Goal: Information Seeking & Learning: Compare options

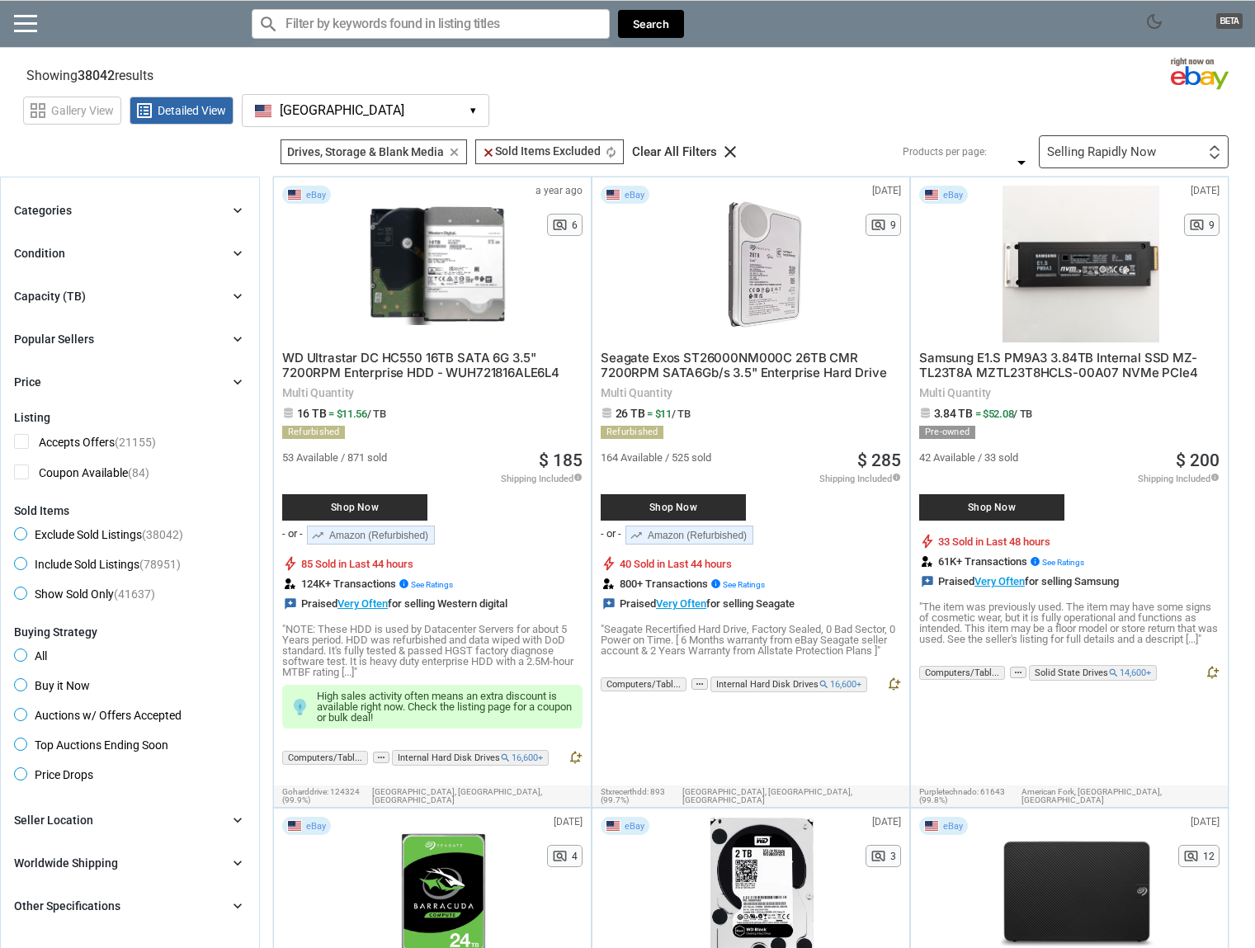
click at [165, 290] on div "Capacity (TB) chevron_right" at bounding box center [130, 296] width 232 height 20
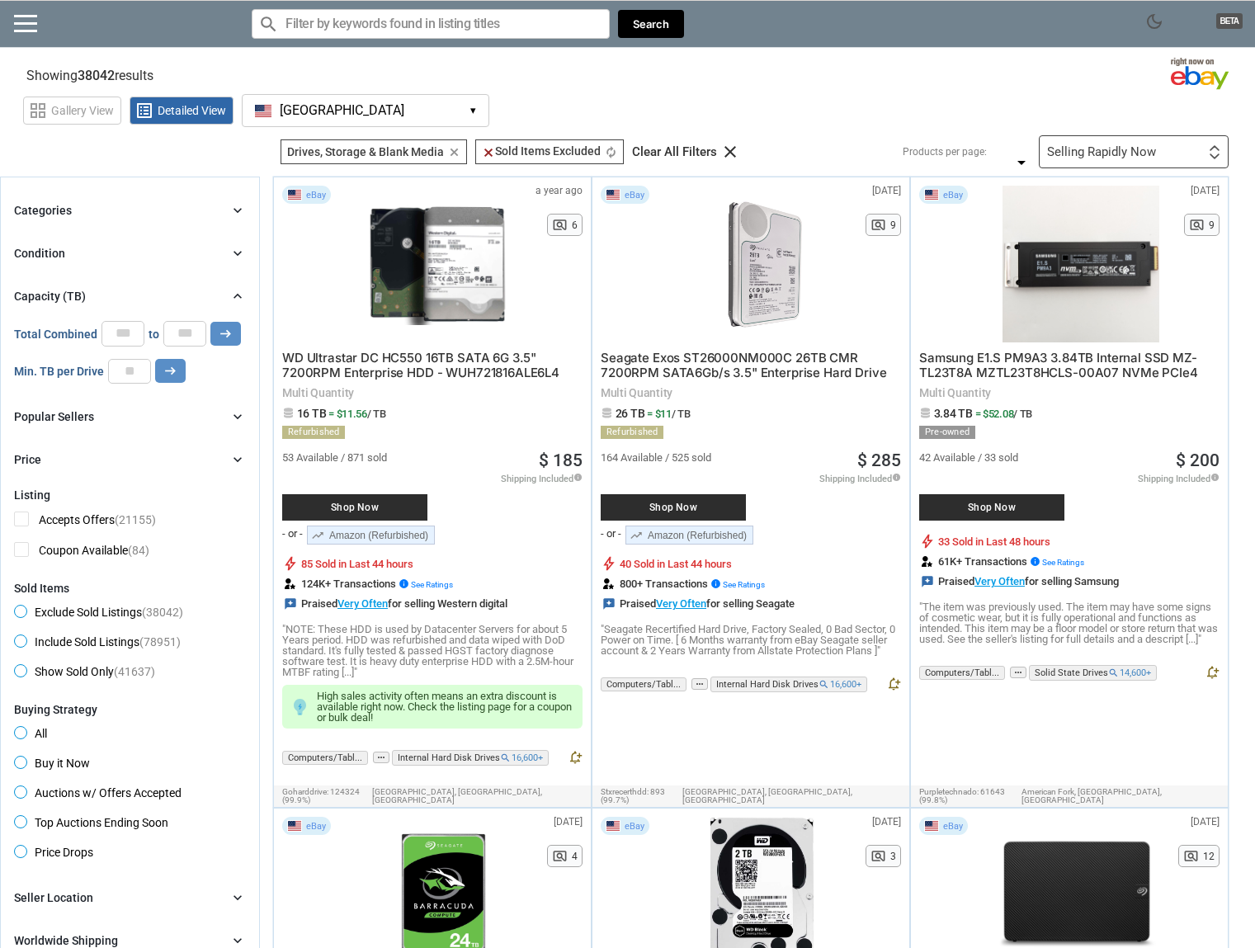
click at [165, 290] on div "Capacity (TB) chevron_right" at bounding box center [130, 296] width 232 height 20
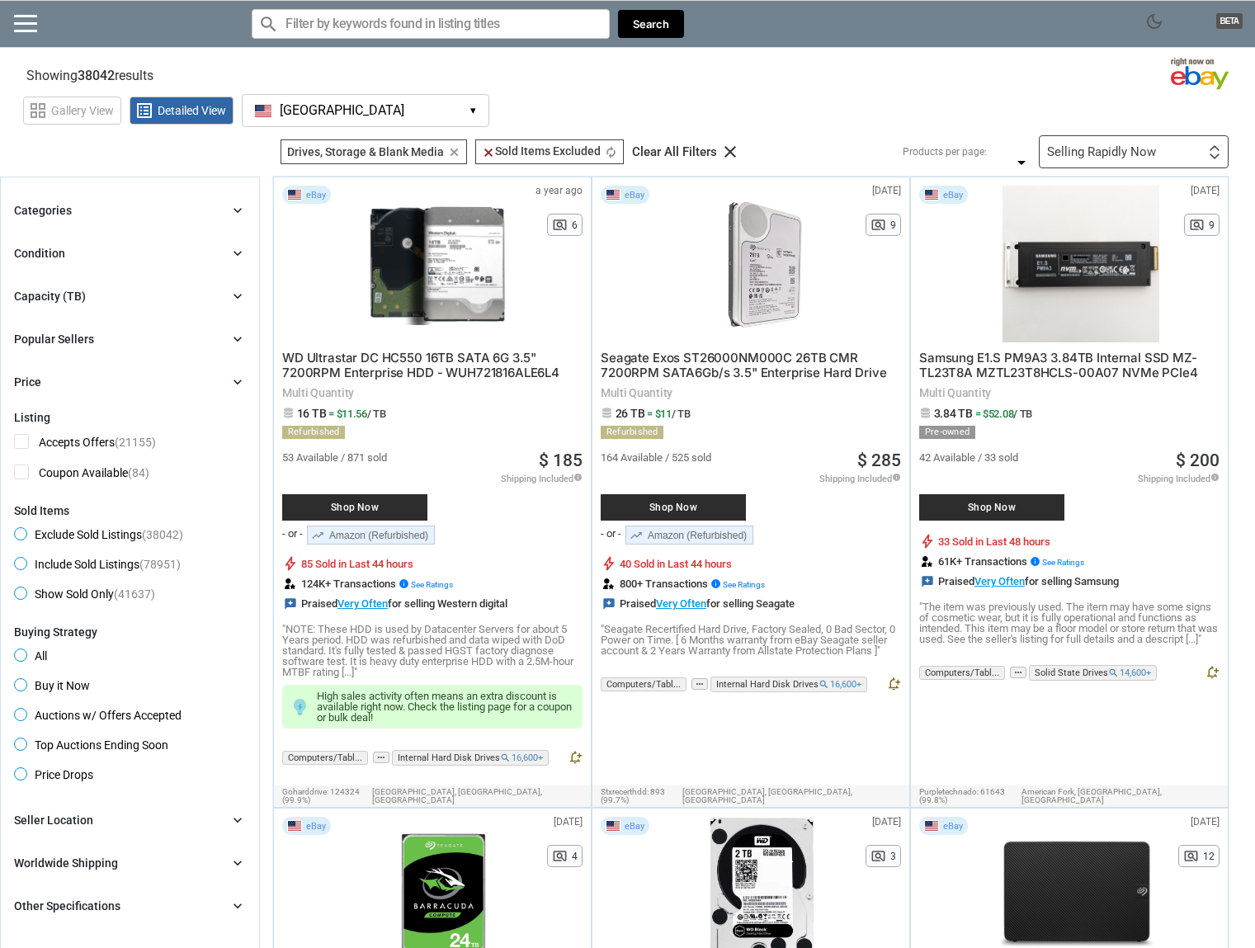
click at [166, 250] on div "Condition chevron_right" at bounding box center [130, 253] width 232 height 20
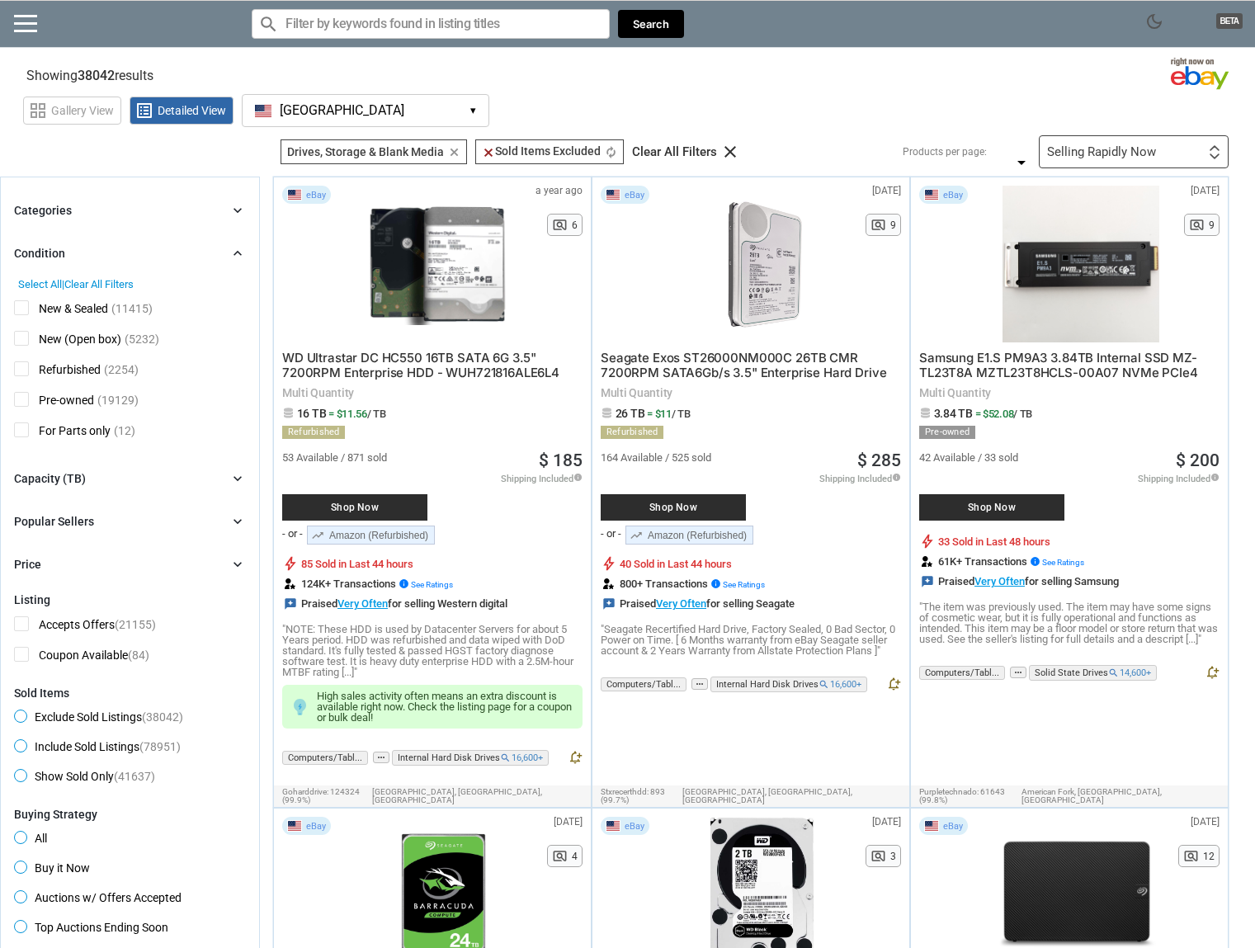
click at [211, 257] on div "Condition chevron_right" at bounding box center [130, 253] width 232 height 20
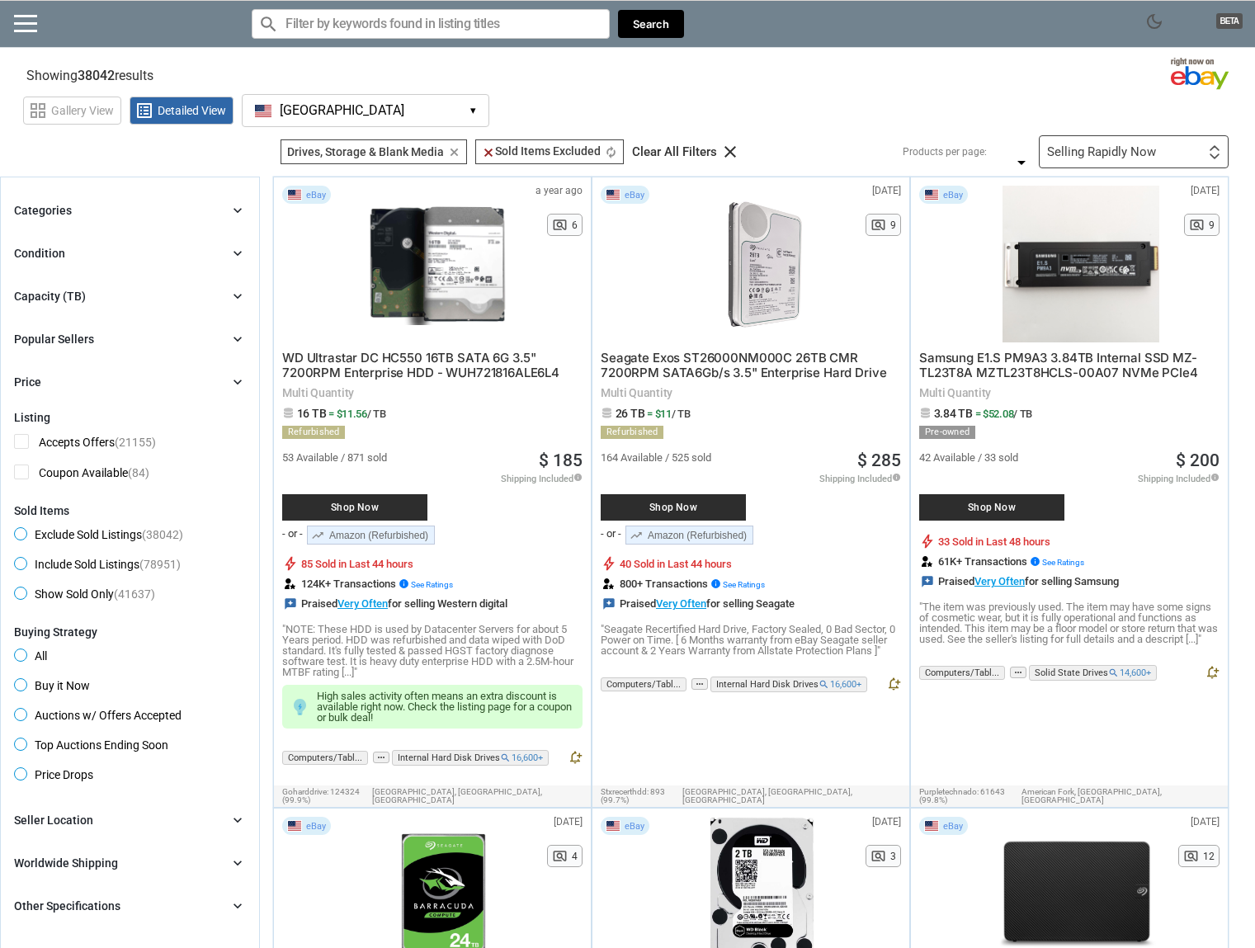
click at [185, 285] on div "Categories chevron_right search close Select All shown | Clear All shown Comput…" at bounding box center [130, 295] width 232 height 191
click at [185, 300] on div "Capacity (TB) chevron_right" at bounding box center [130, 296] width 232 height 20
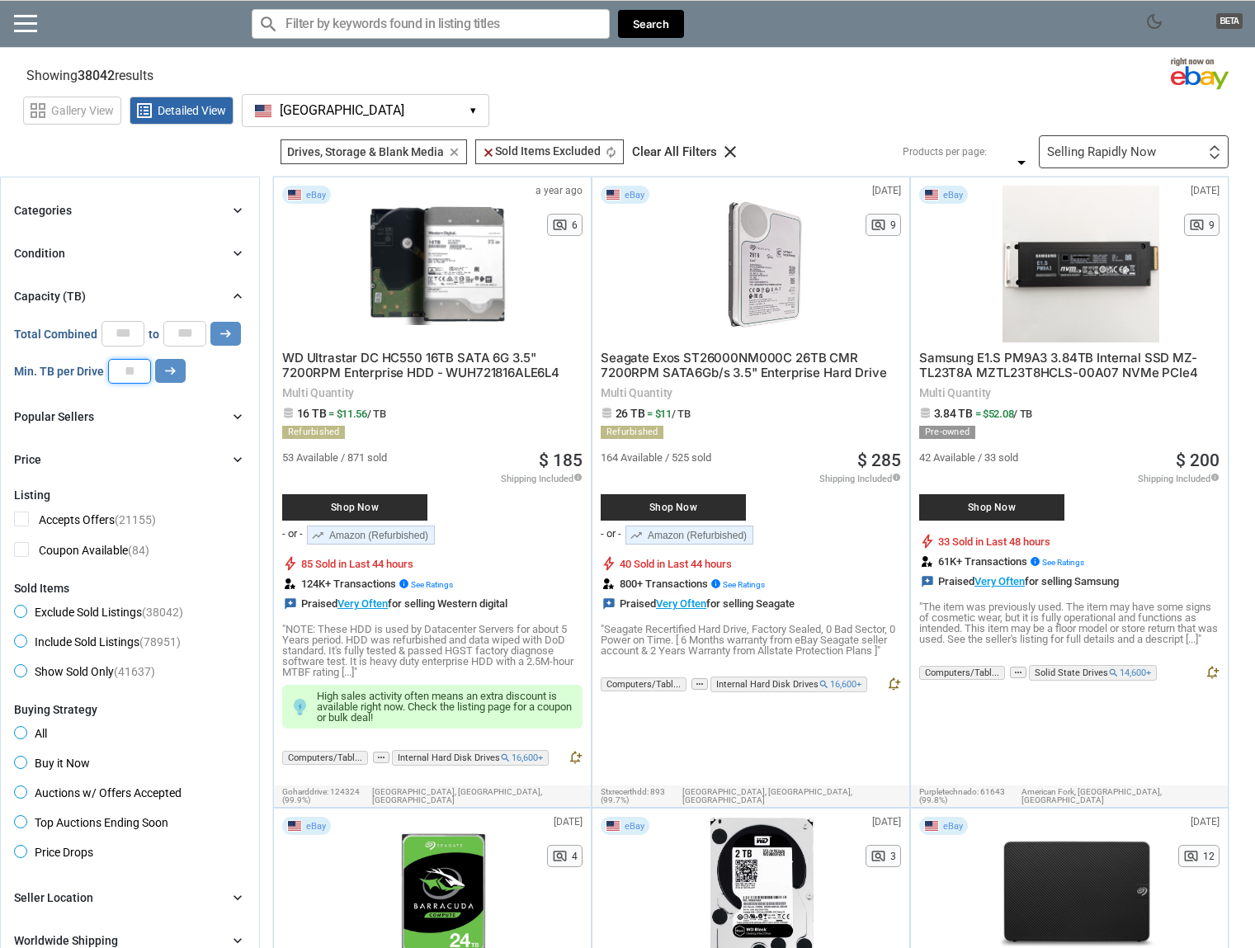
click at [132, 368] on input "number" at bounding box center [129, 371] width 43 height 25
type input "*"
click at [172, 366] on icon "arrow_right_alt" at bounding box center [170, 371] width 16 height 16
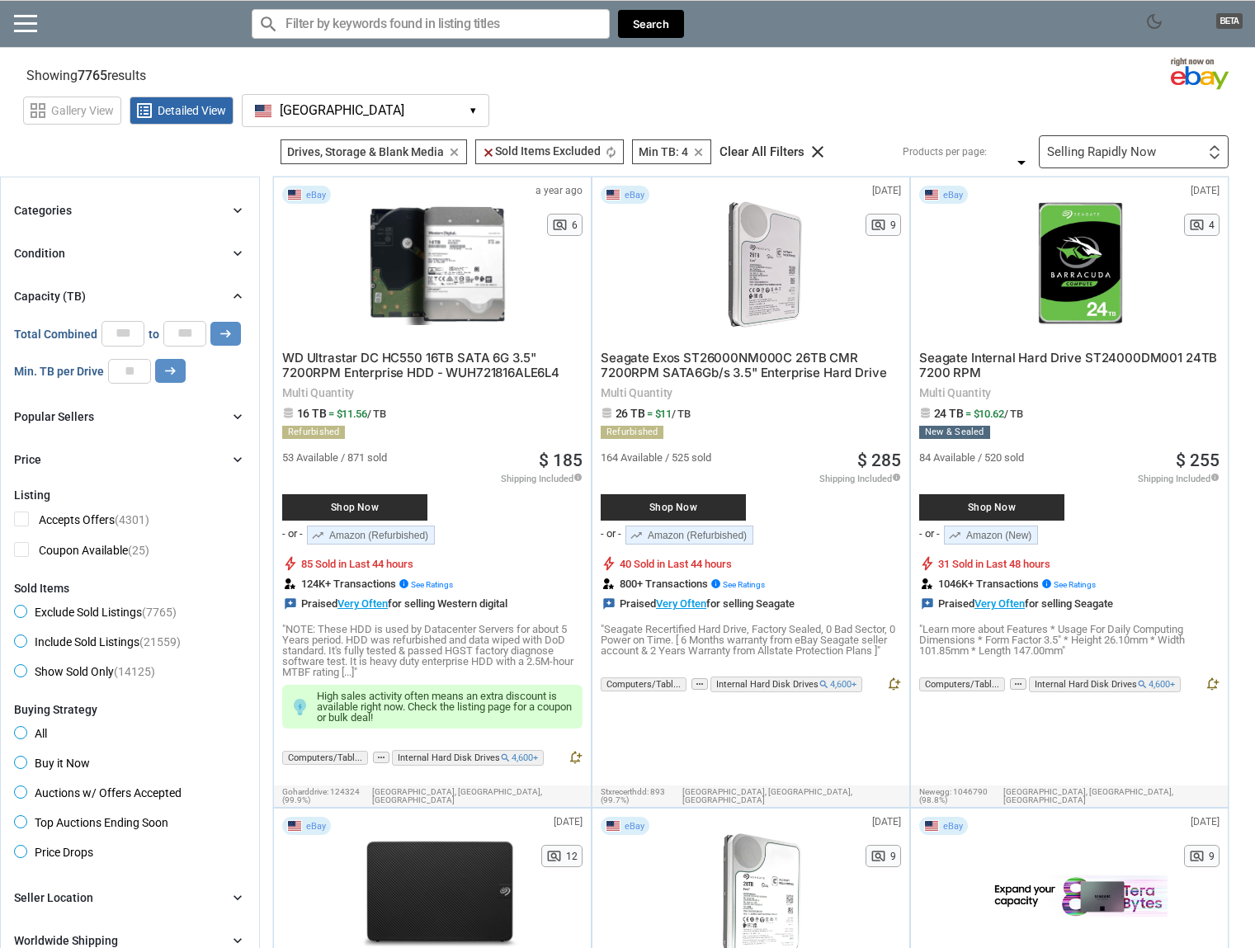
click at [1141, 135] on div "Selling Rapidly Now First or Last Chance to Buy Recently Listed Selling Rapidly…" at bounding box center [1133, 151] width 190 height 33
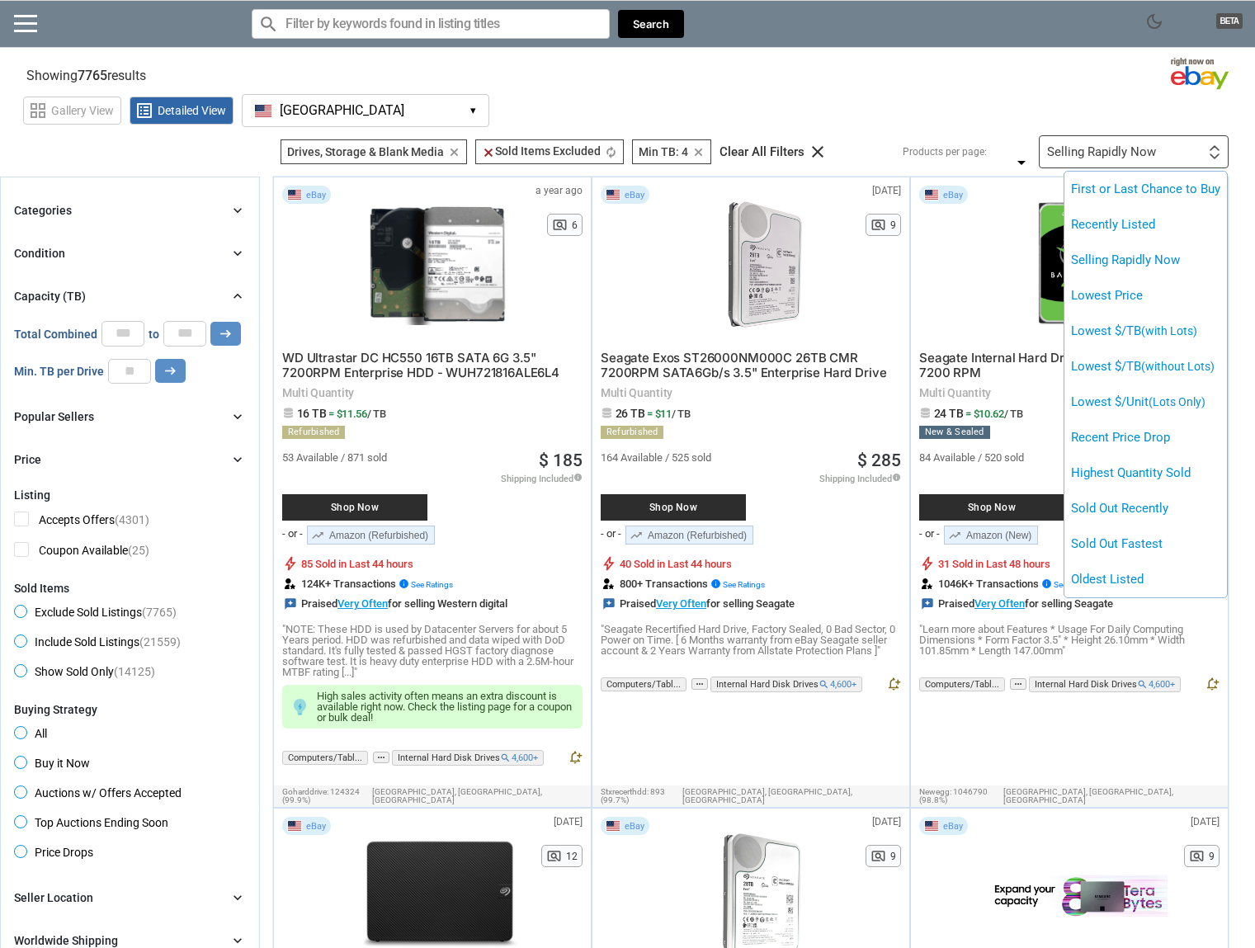
click at [924, 94] on div at bounding box center [627, 474] width 1255 height 948
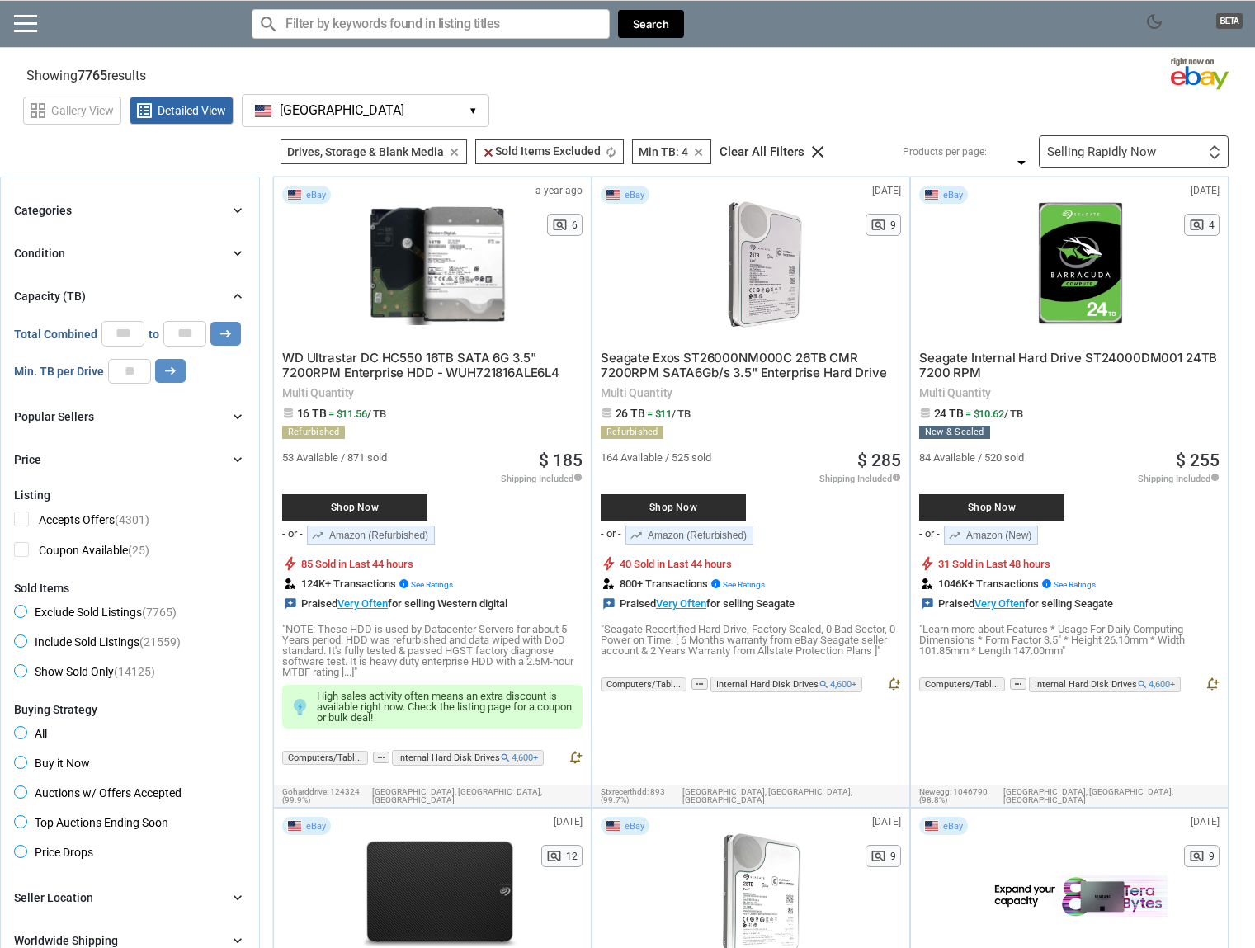
click at [189, 319] on div "Capacity (TB) chevron_right 0 0 0 0 0 *** Total Combined * to * arrow_right_alt…" at bounding box center [130, 334] width 232 height 97
drag, startPoint x: 195, startPoint y: 332, endPoint x: 166, endPoint y: 336, distance: 29.2
click at [166, 336] on input "*" at bounding box center [184, 333] width 43 height 25
type input "*"
drag, startPoint x: 125, startPoint y: 335, endPoint x: 83, endPoint y: 344, distance: 43.0
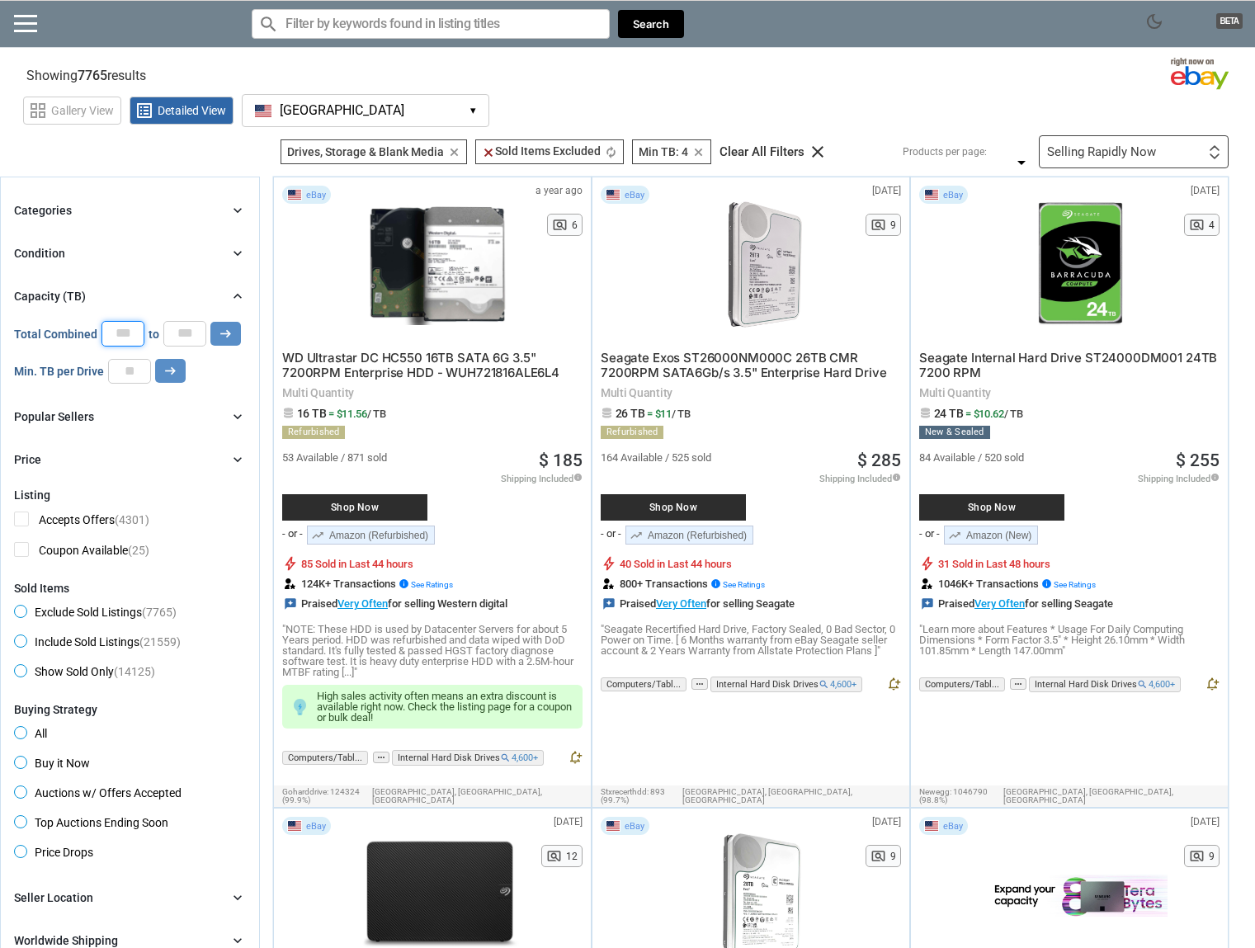
click at [83, 344] on div "Total Combined * to * arrow_right_alt" at bounding box center [127, 333] width 227 height 25
type input "*"
click at [218, 339] on icon "arrow_right_alt" at bounding box center [226, 334] width 16 height 16
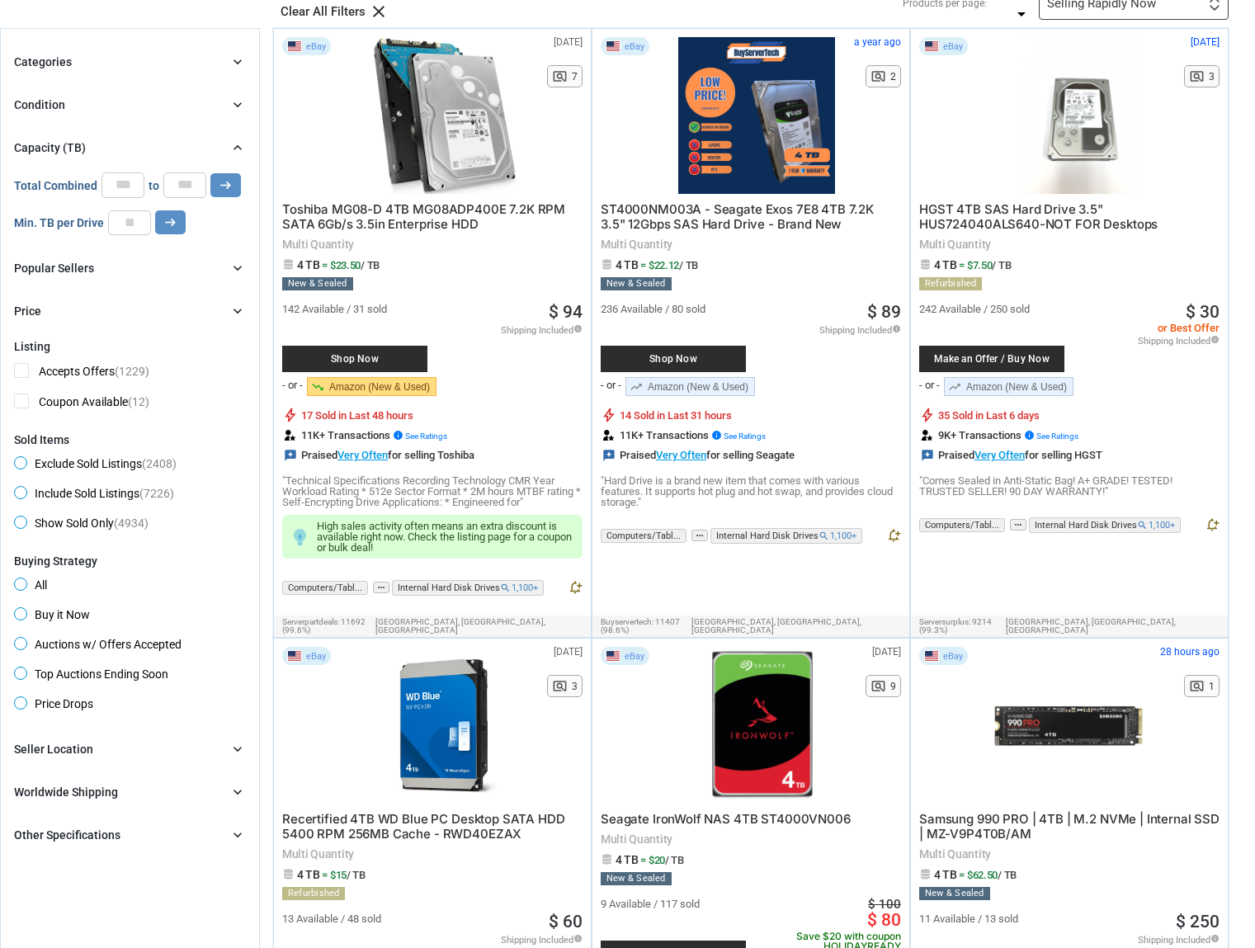
scroll to position [82, 0]
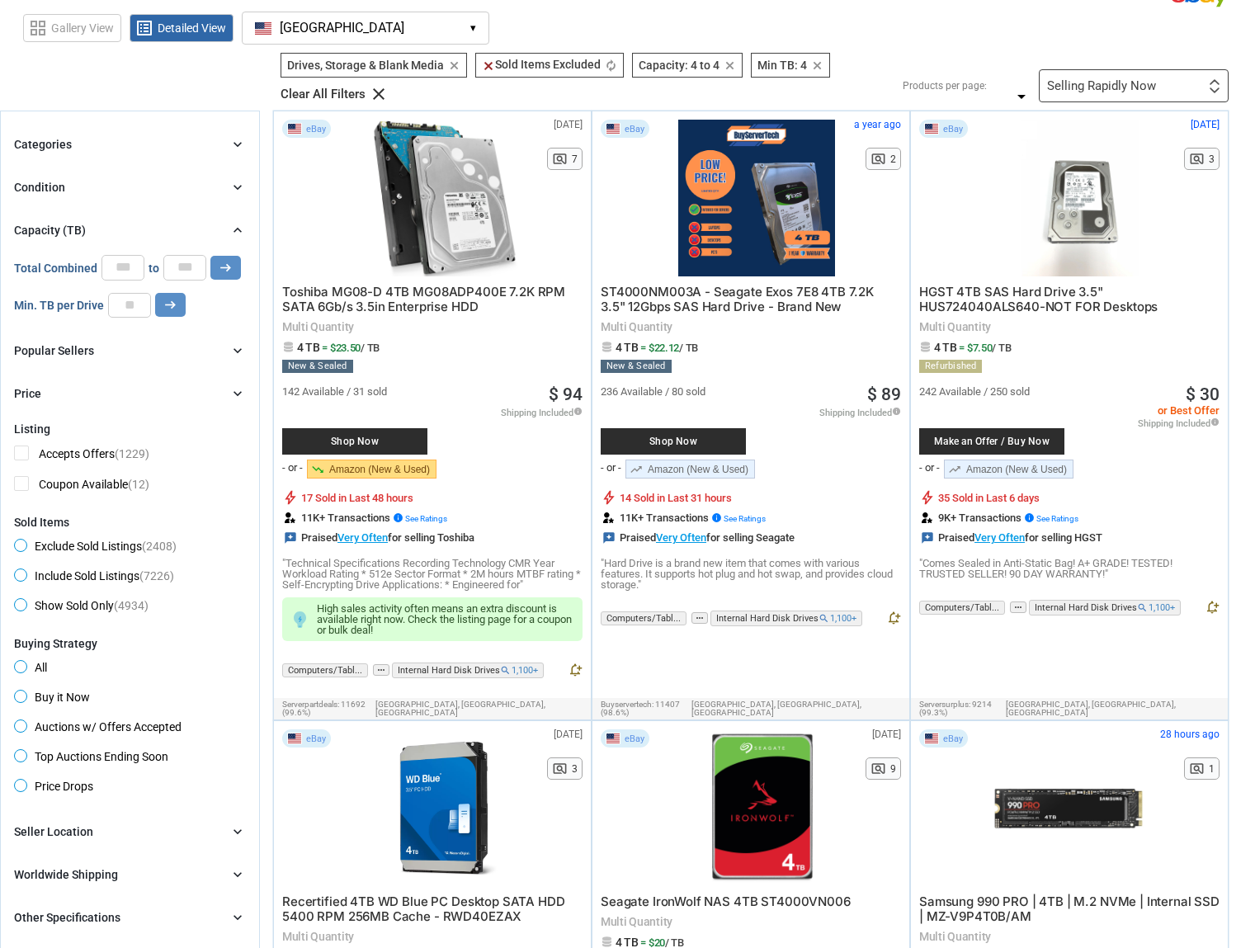
click at [137, 150] on div "Categories chevron_right" at bounding box center [130, 144] width 232 height 20
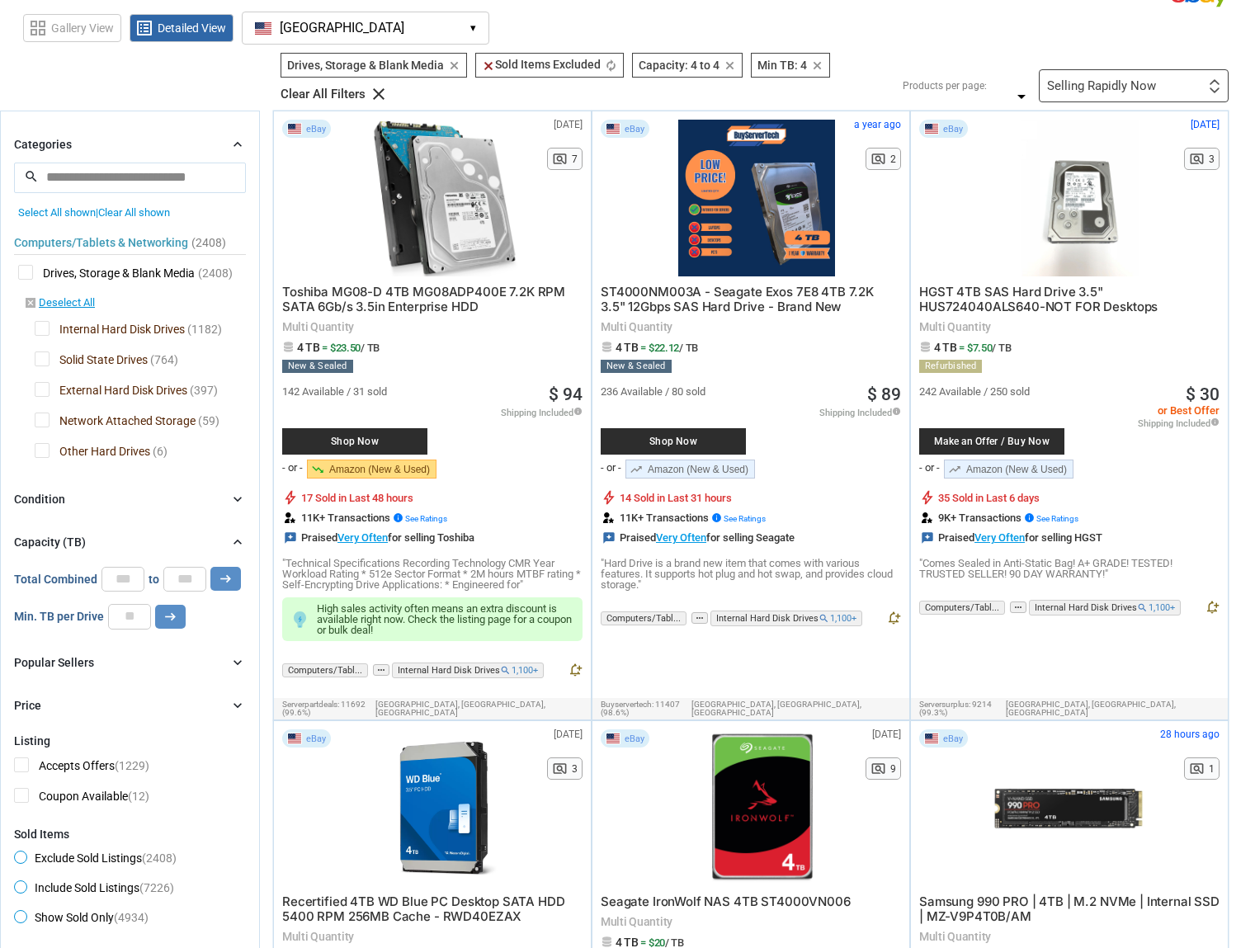
click at [137, 150] on div "Categories chevron_right" at bounding box center [130, 144] width 232 height 20
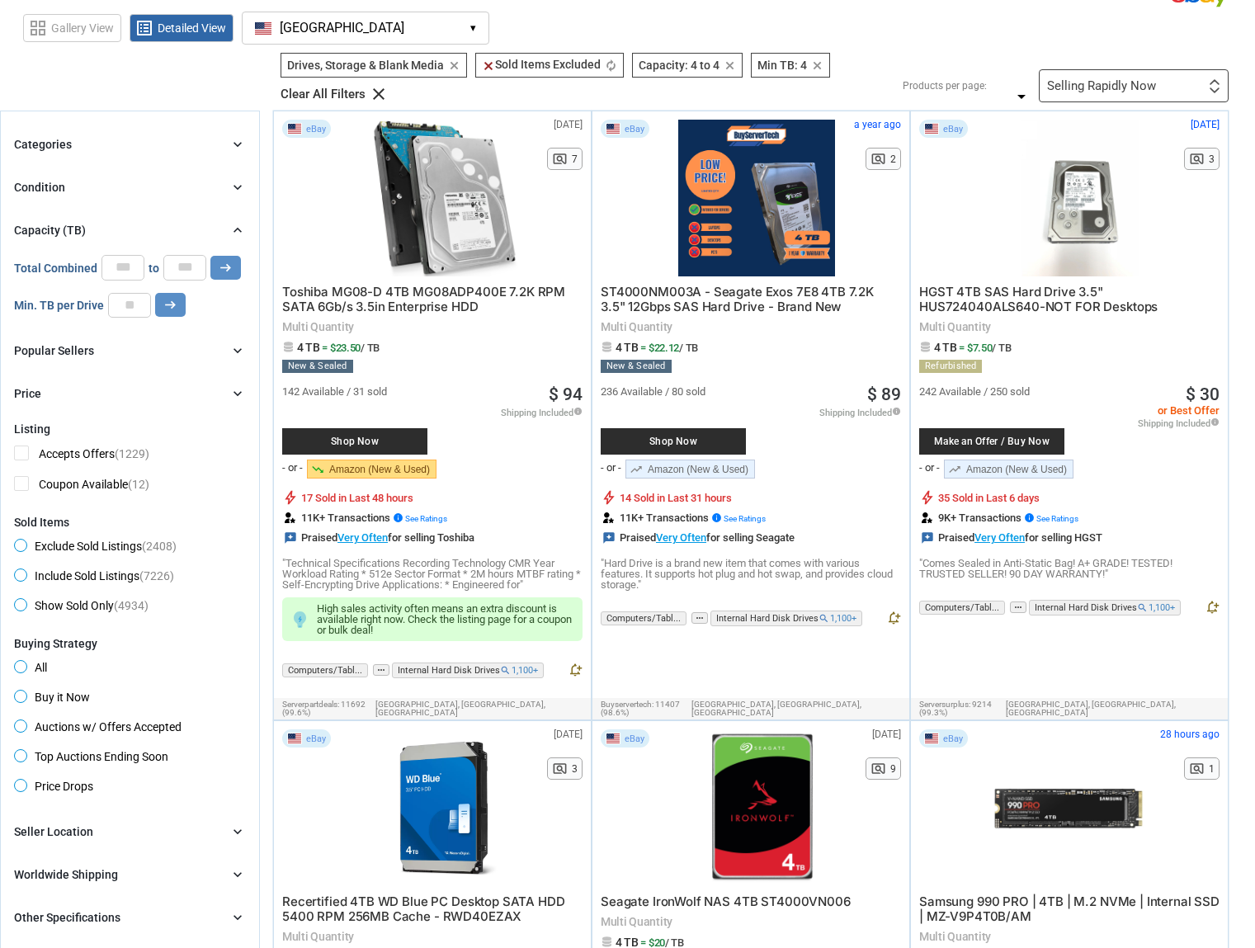
scroll to position [330, 0]
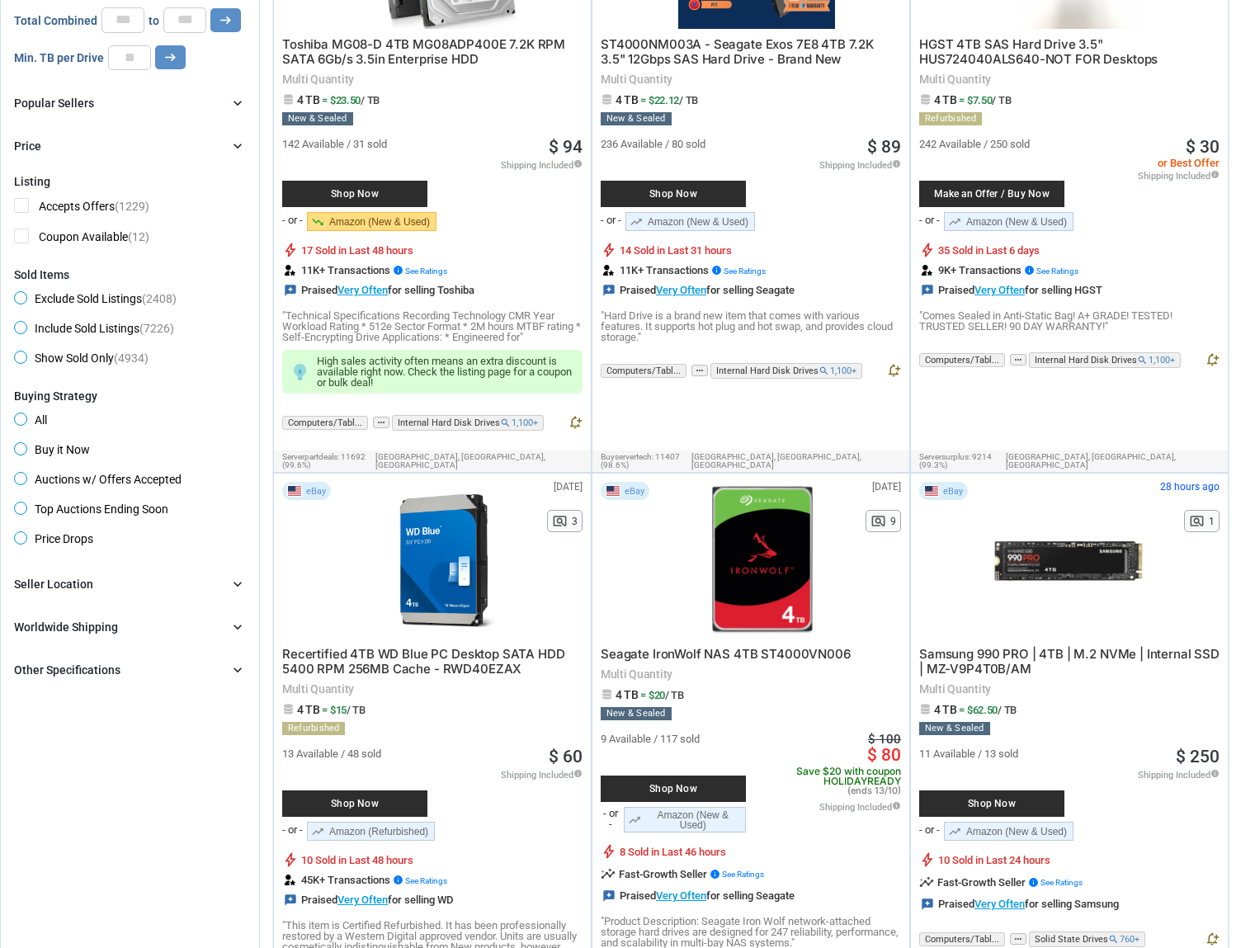
click at [176, 632] on div "Worldwide Shipping chevron_right" at bounding box center [130, 627] width 232 height 20
click at [185, 674] on div "Other Specifications chevron_right" at bounding box center [130, 670] width 232 height 20
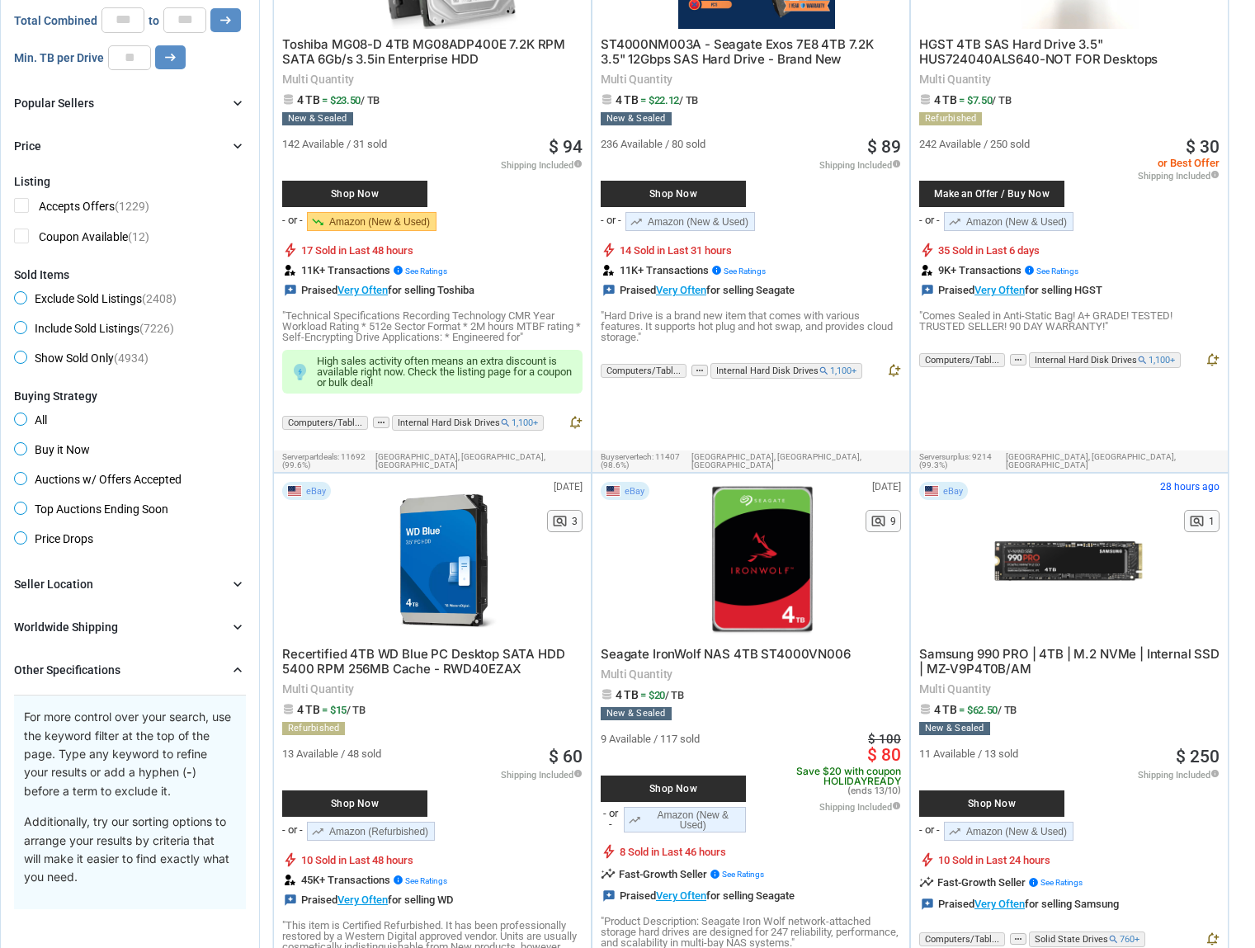
click at [185, 674] on div "Other Specifications chevron_right" at bounding box center [130, 670] width 232 height 20
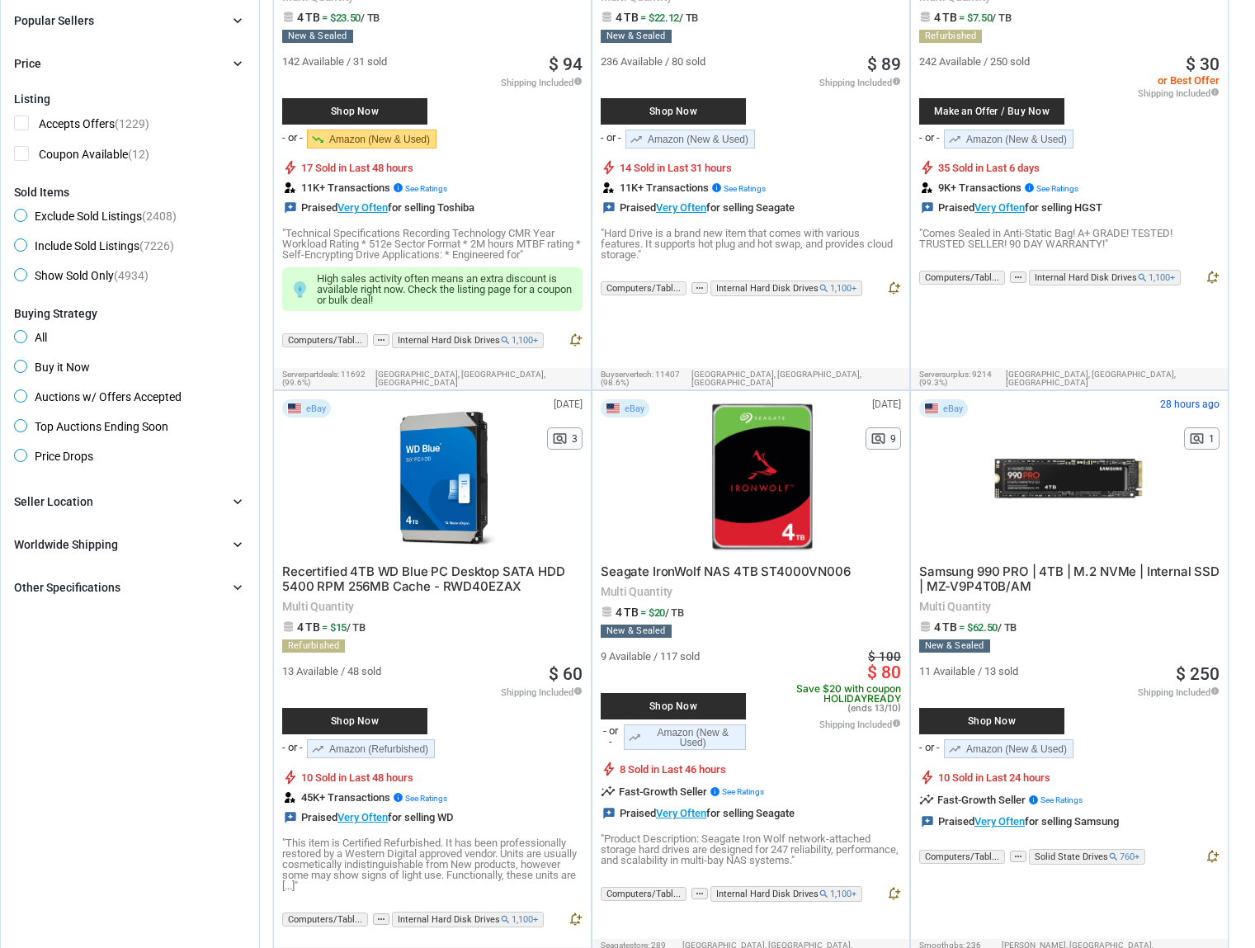
scroll to position [495, 0]
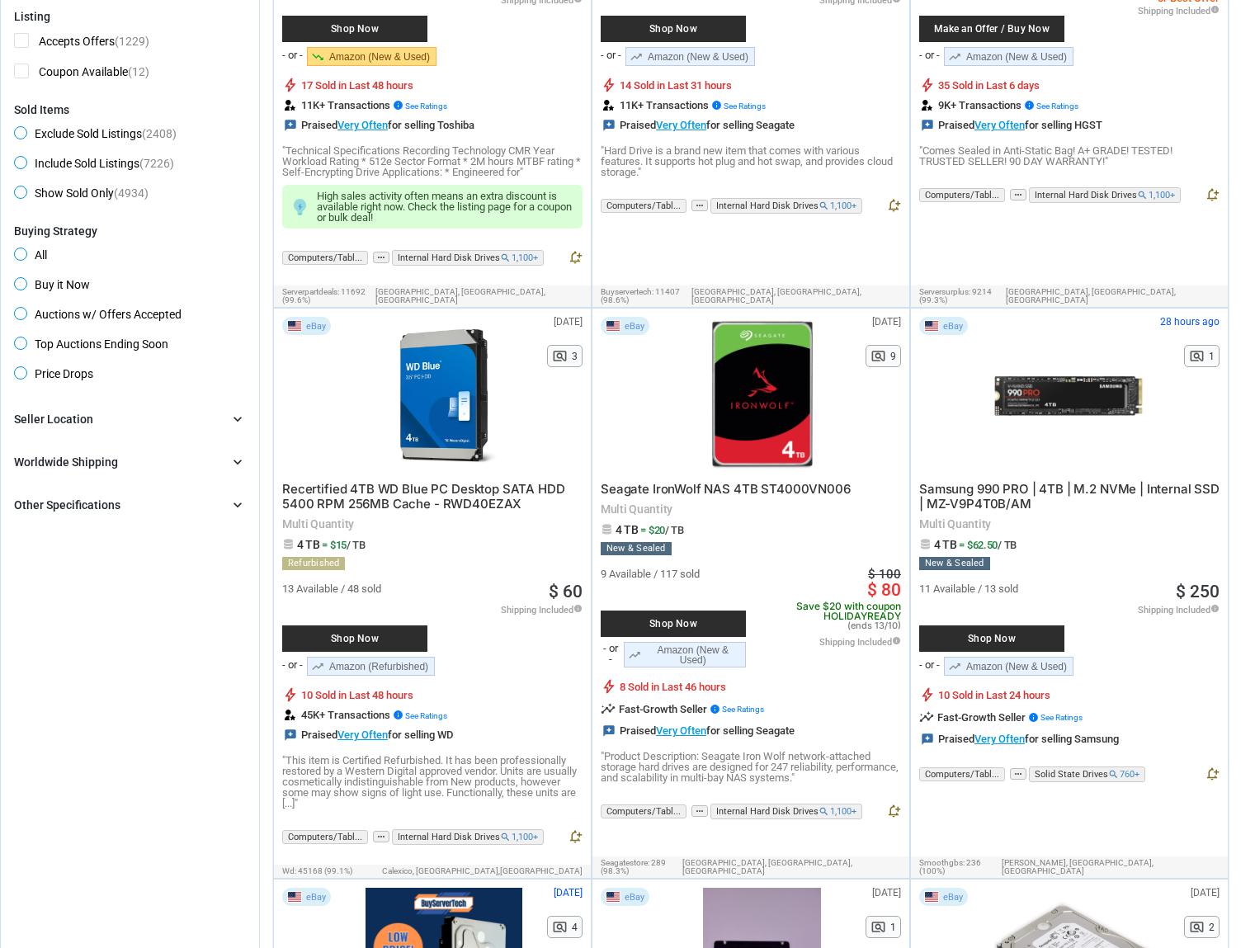
click at [855, 606] on span "Save $20 with coupon HOLIDAYREADY (ends 13/10)" at bounding box center [823, 615] width 155 height 29
